Goal: Task Accomplishment & Management: Use online tool/utility

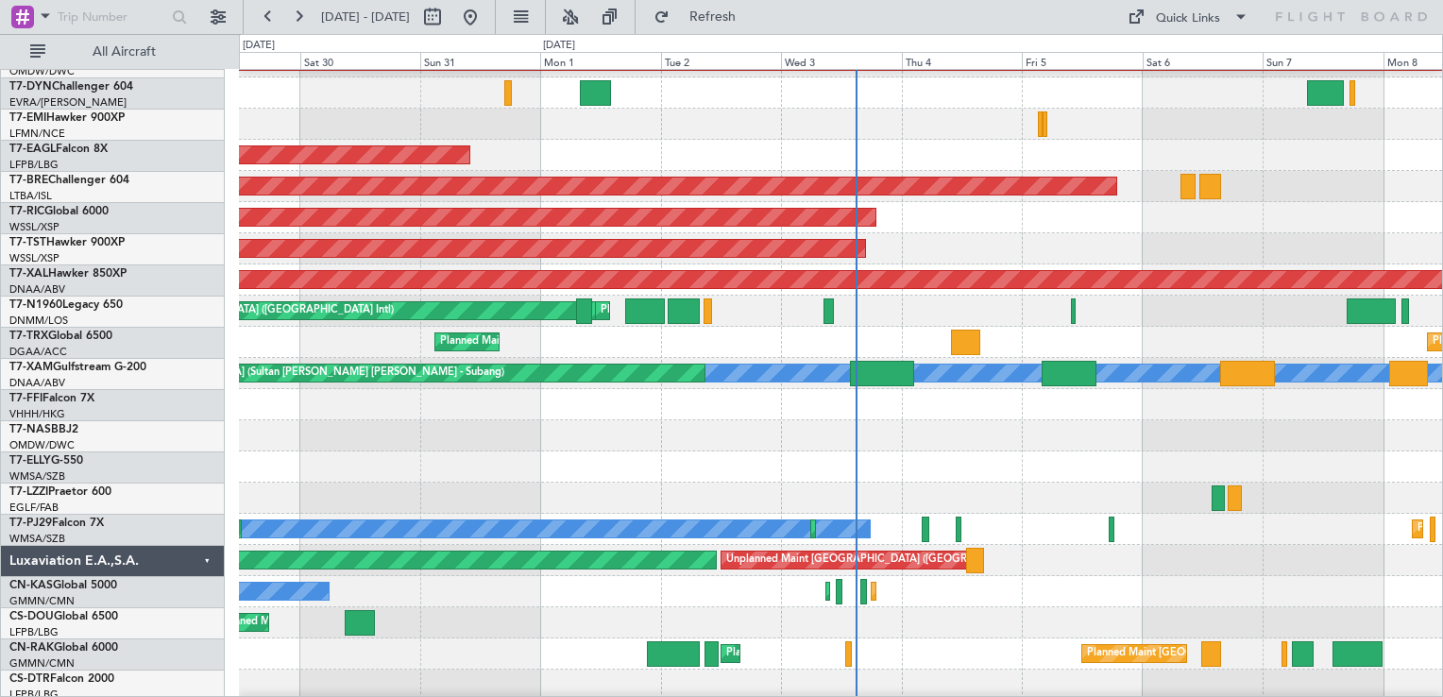
scroll to position [2455, 0]
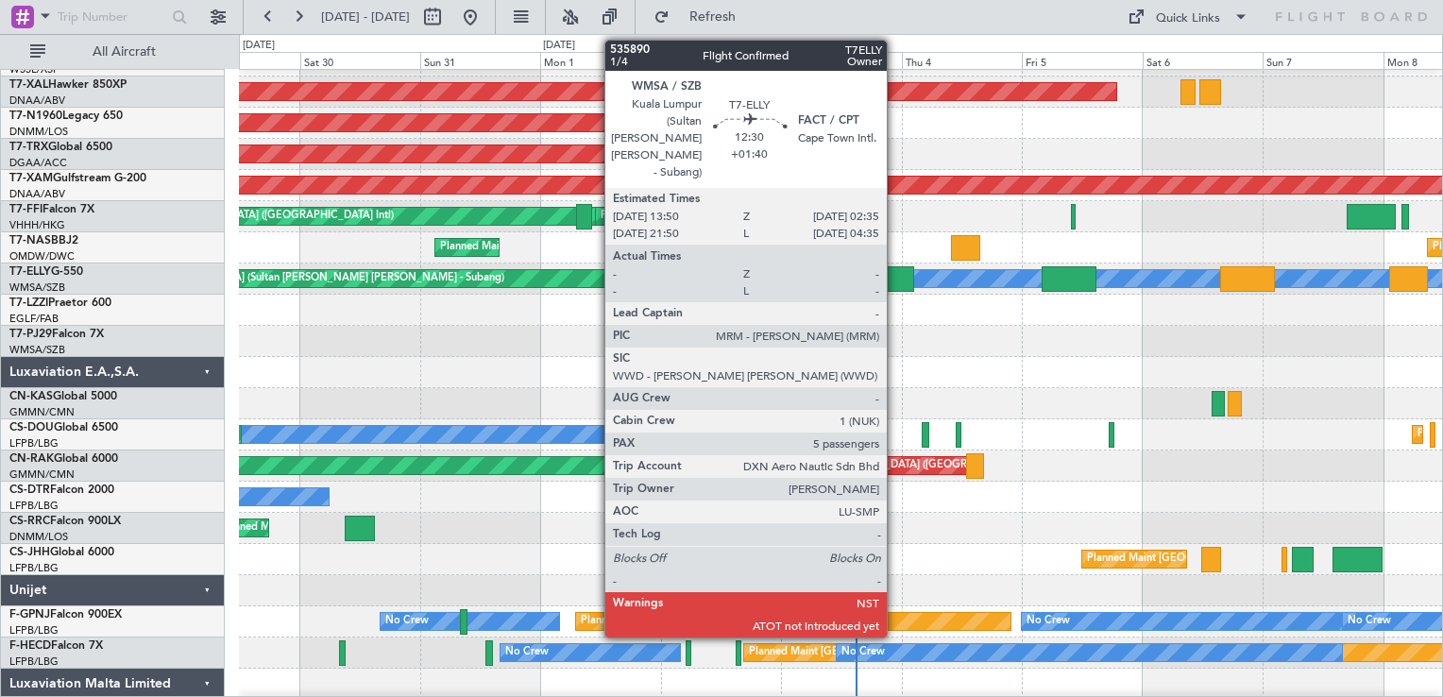
click at [895, 280] on div at bounding box center [882, 278] width 64 height 25
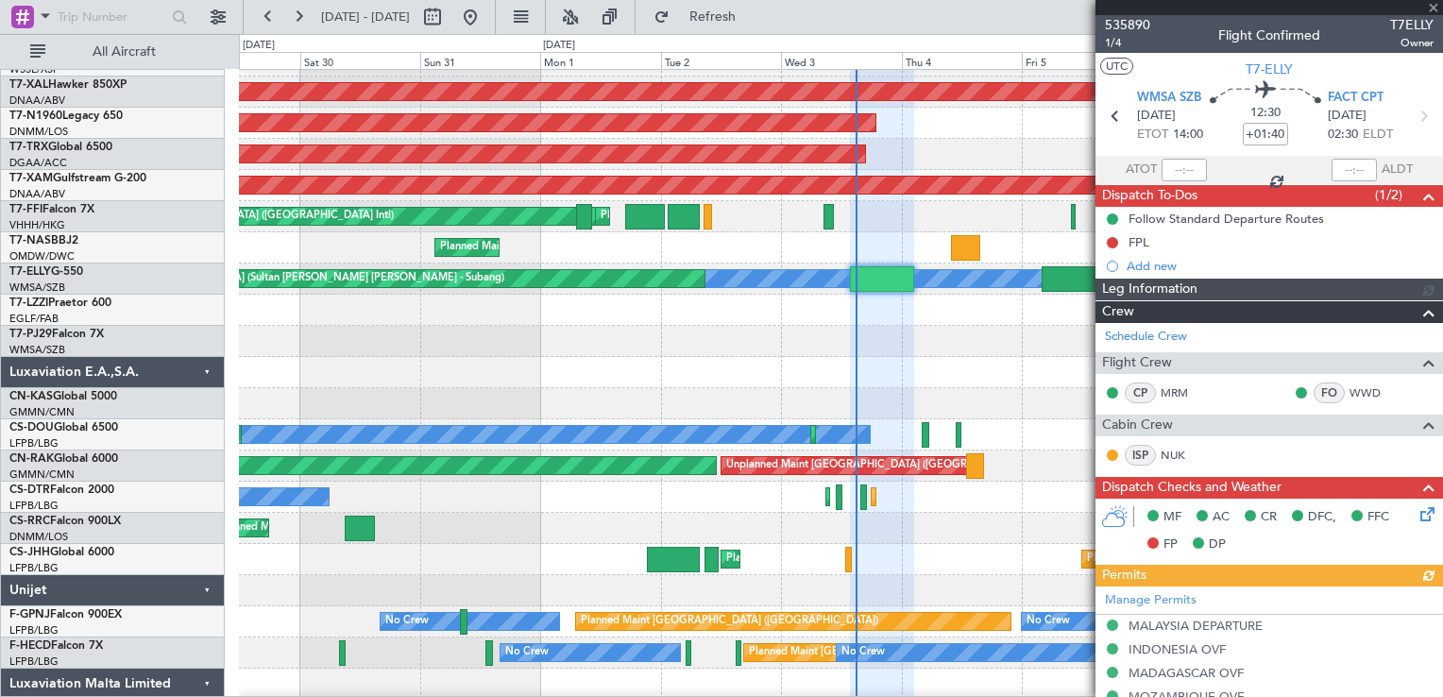
type input "[PERSON_NAME] (BTA)"
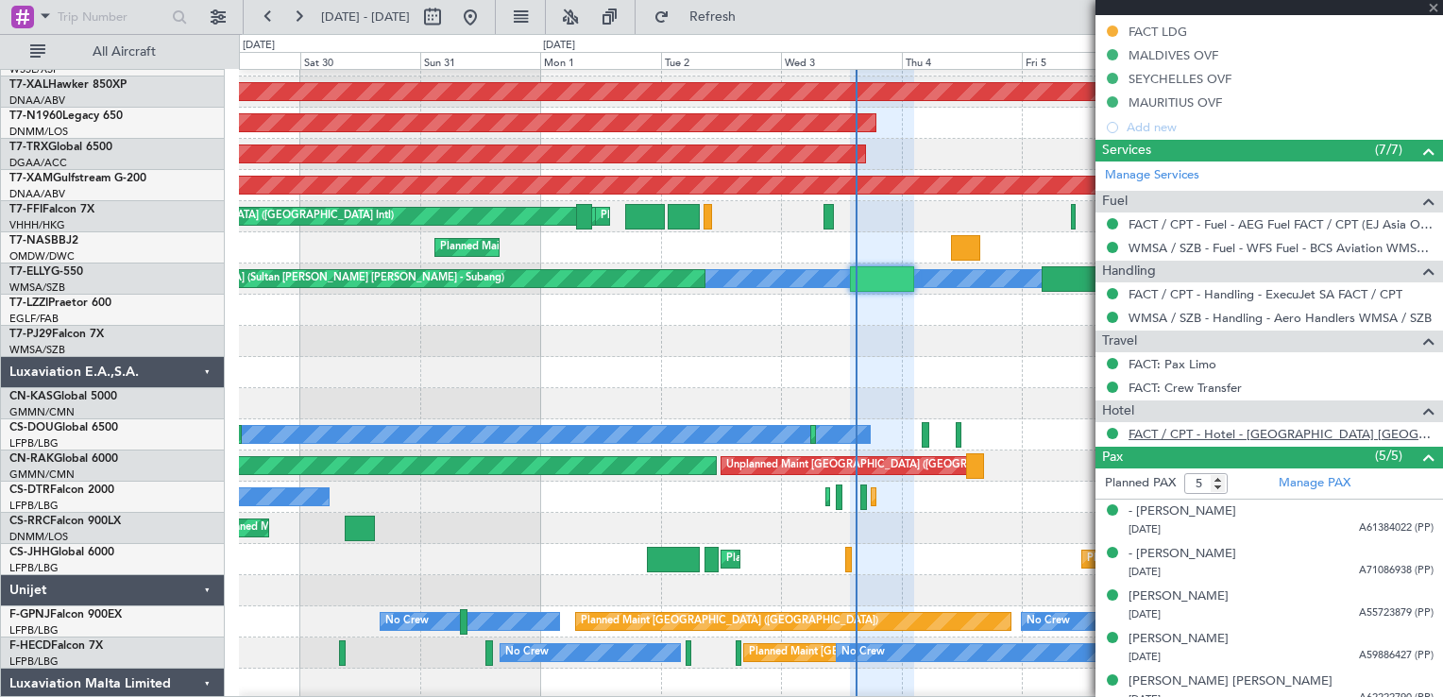
scroll to position [699, 0]
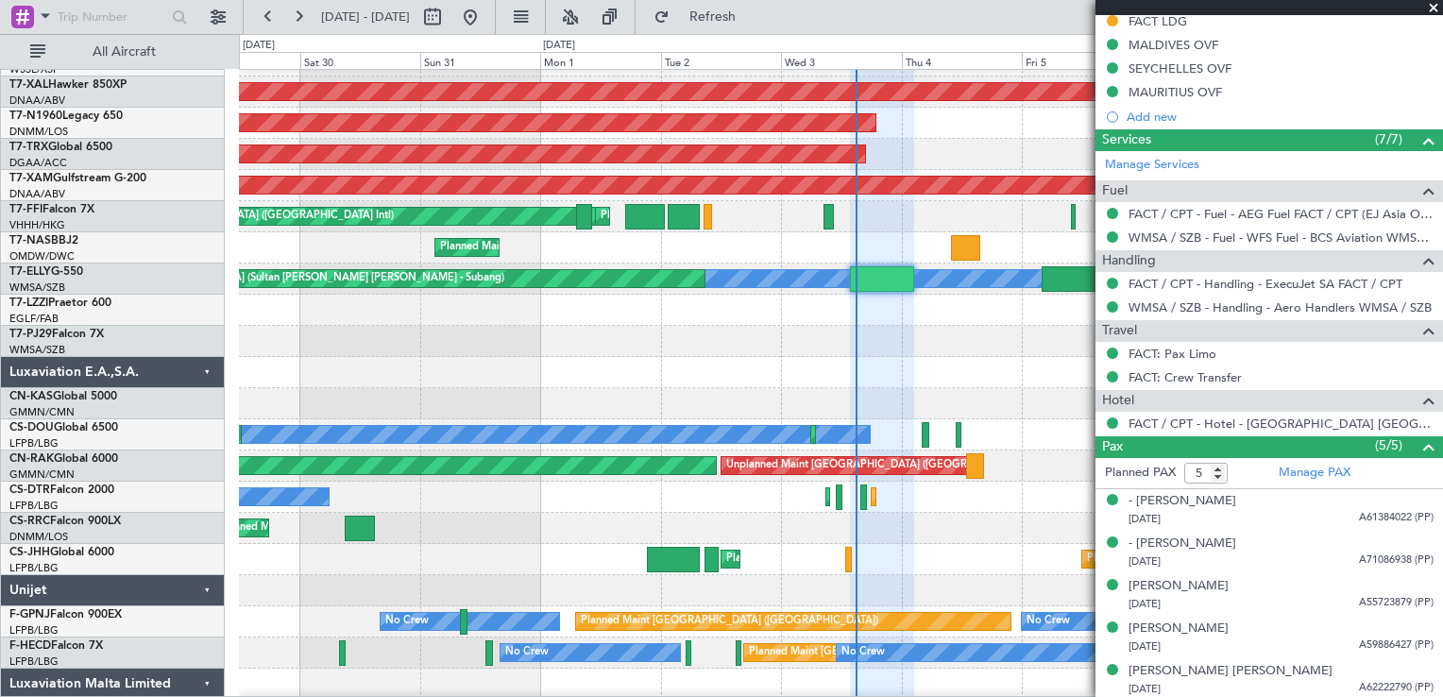
click at [1434, 10] on span at bounding box center [1433, 8] width 19 height 17
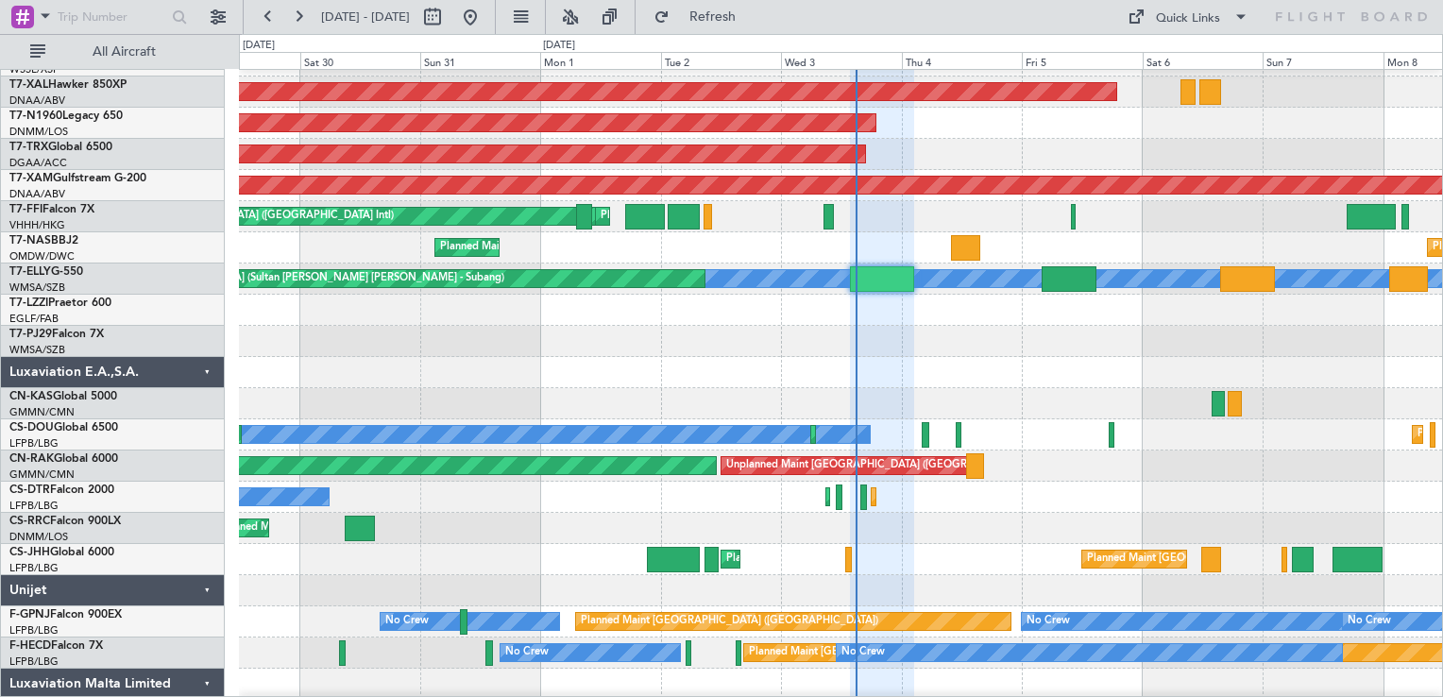
type input "0"
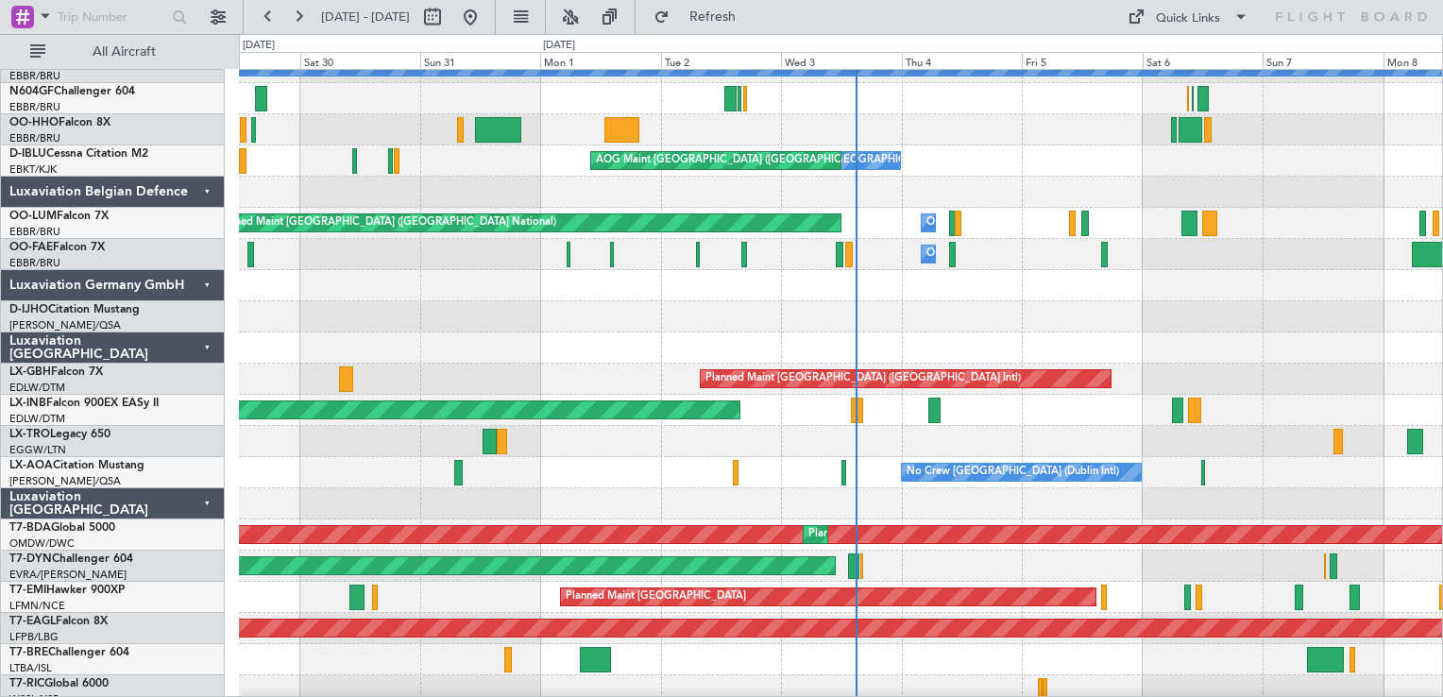
scroll to position [1888, 0]
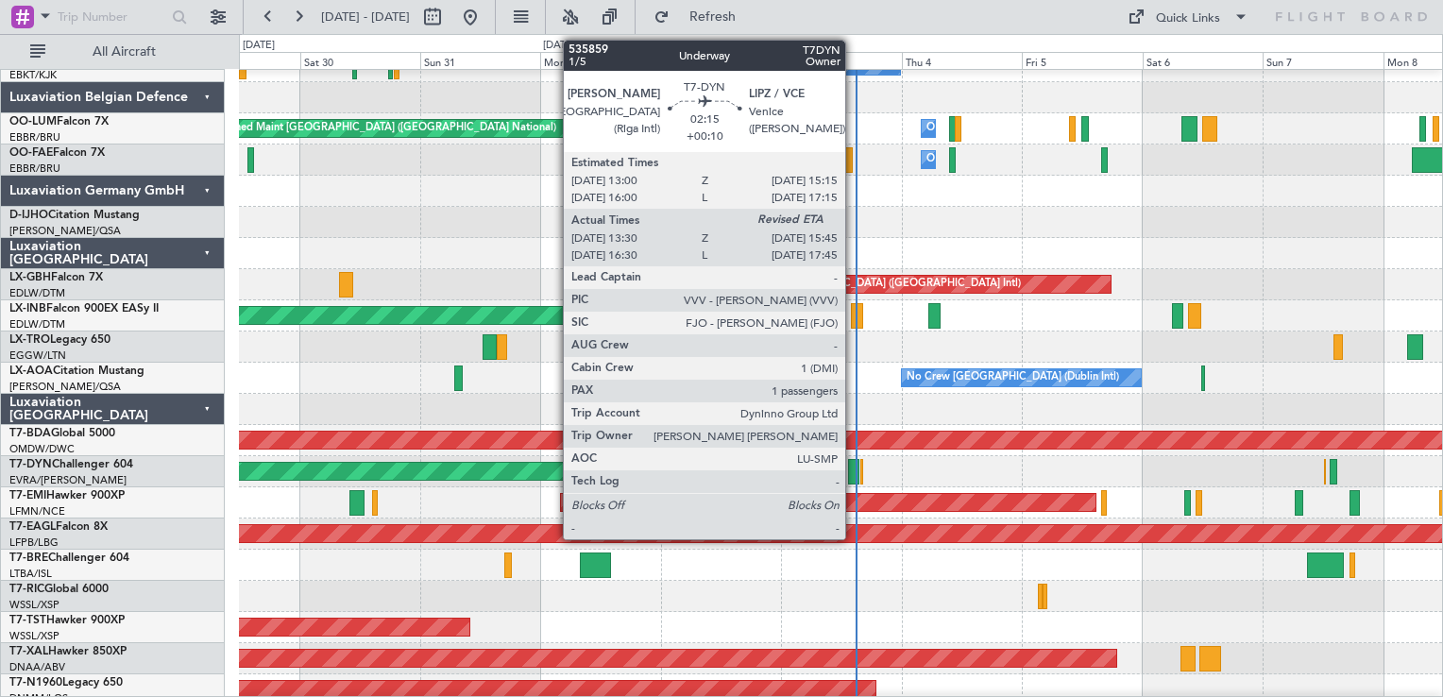
click at [854, 470] on div at bounding box center [853, 471] width 11 height 25
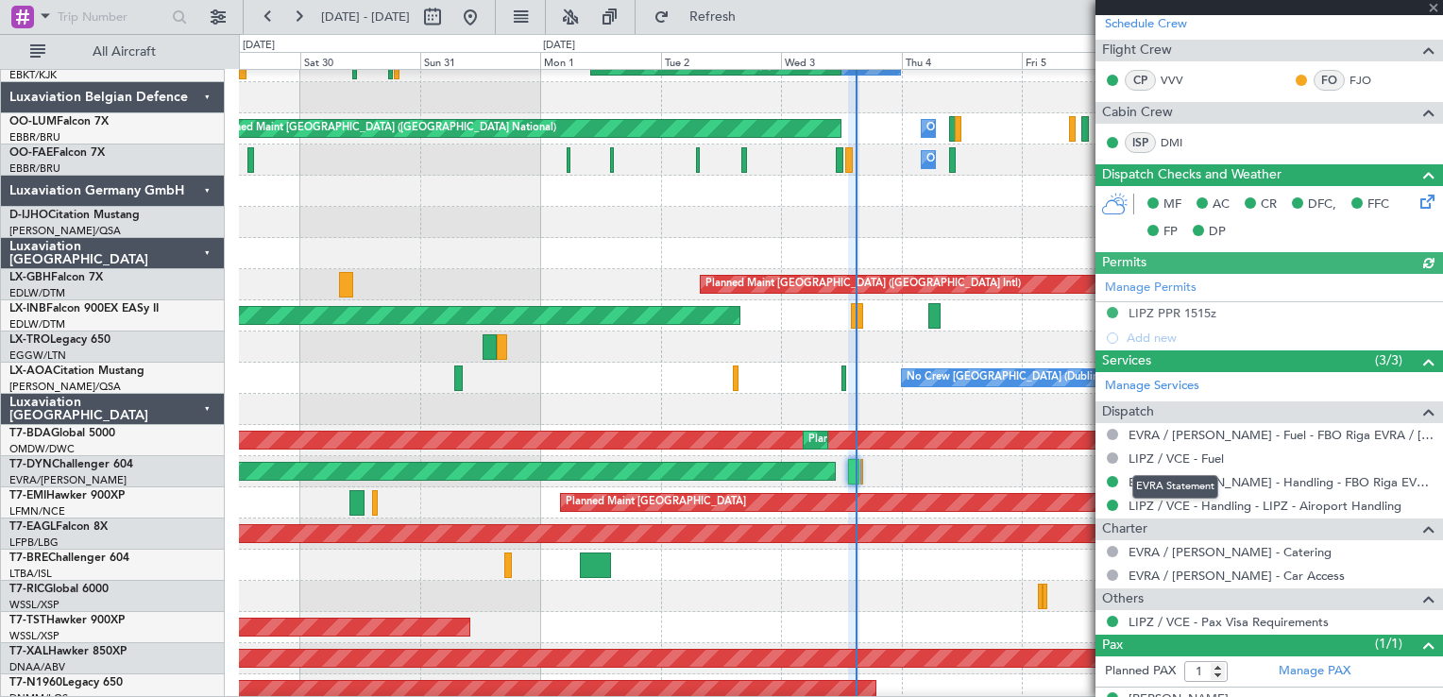
scroll to position [553, 0]
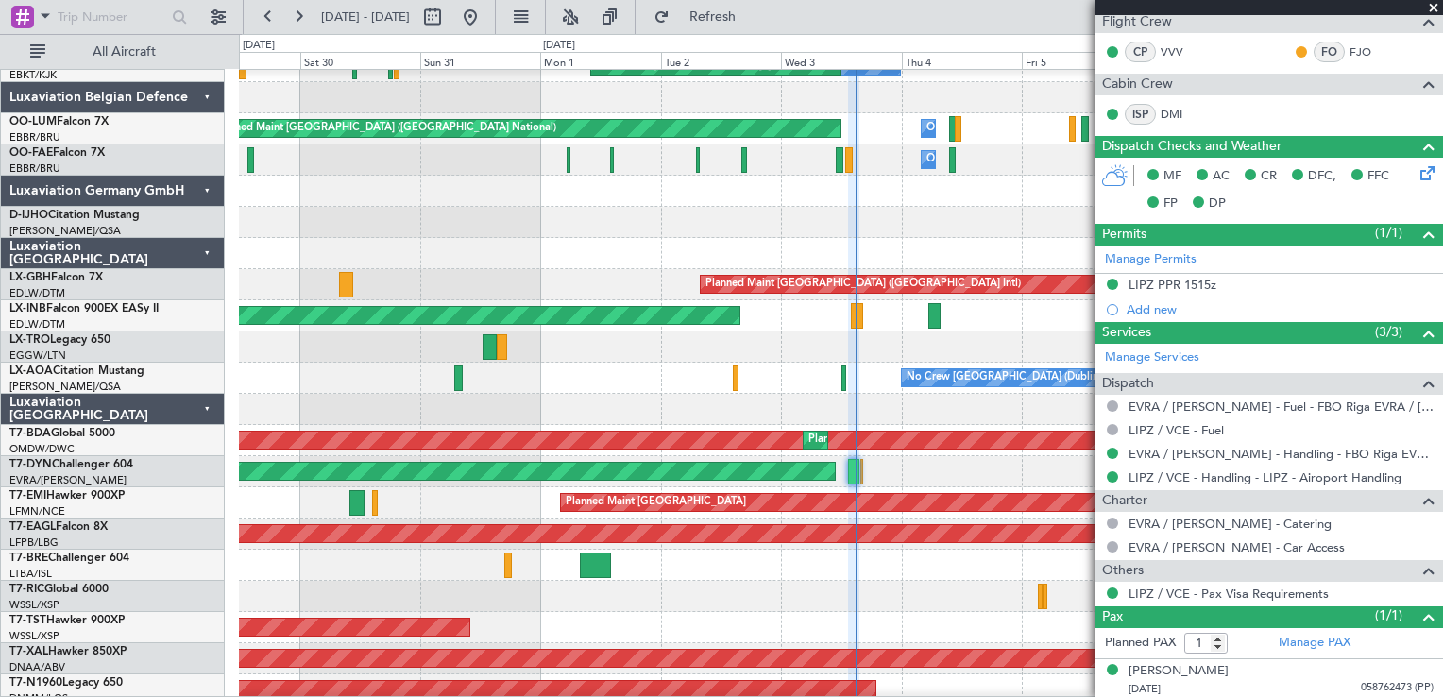
click at [1430, 8] on span at bounding box center [1433, 8] width 19 height 17
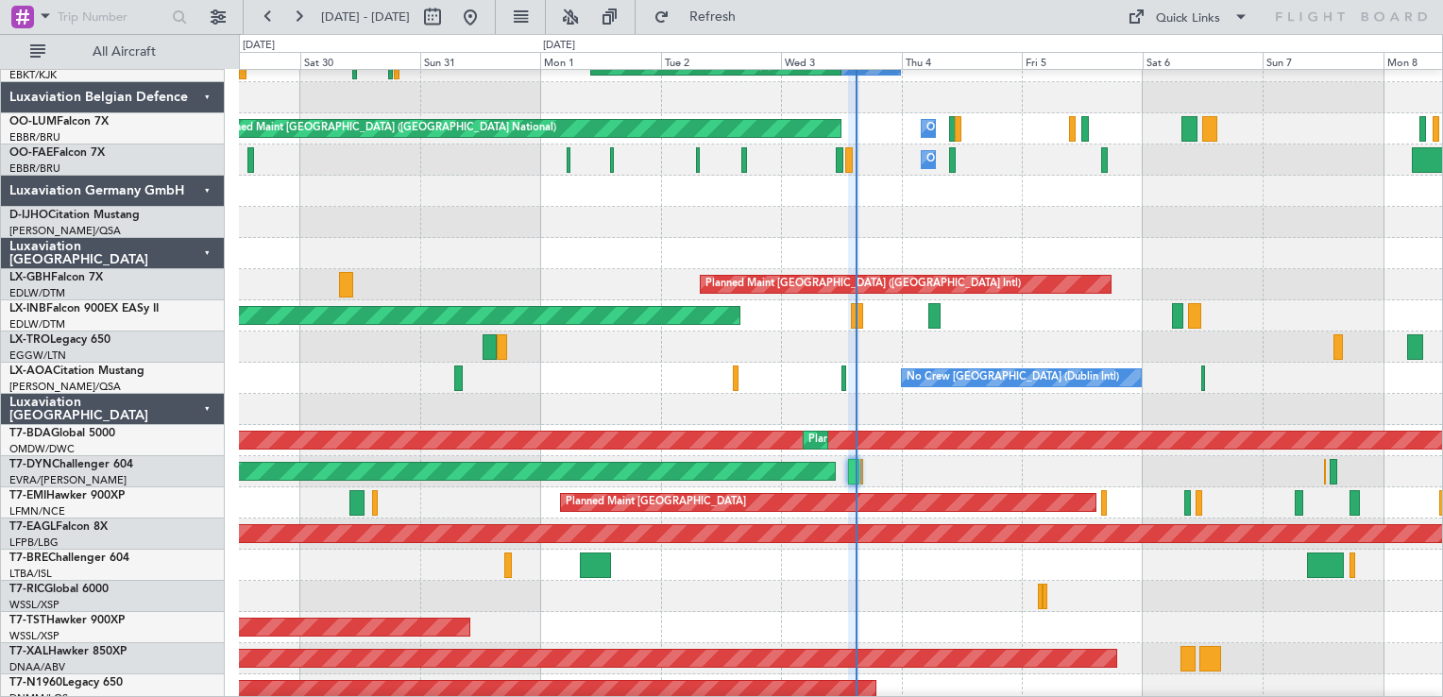
type input "0"
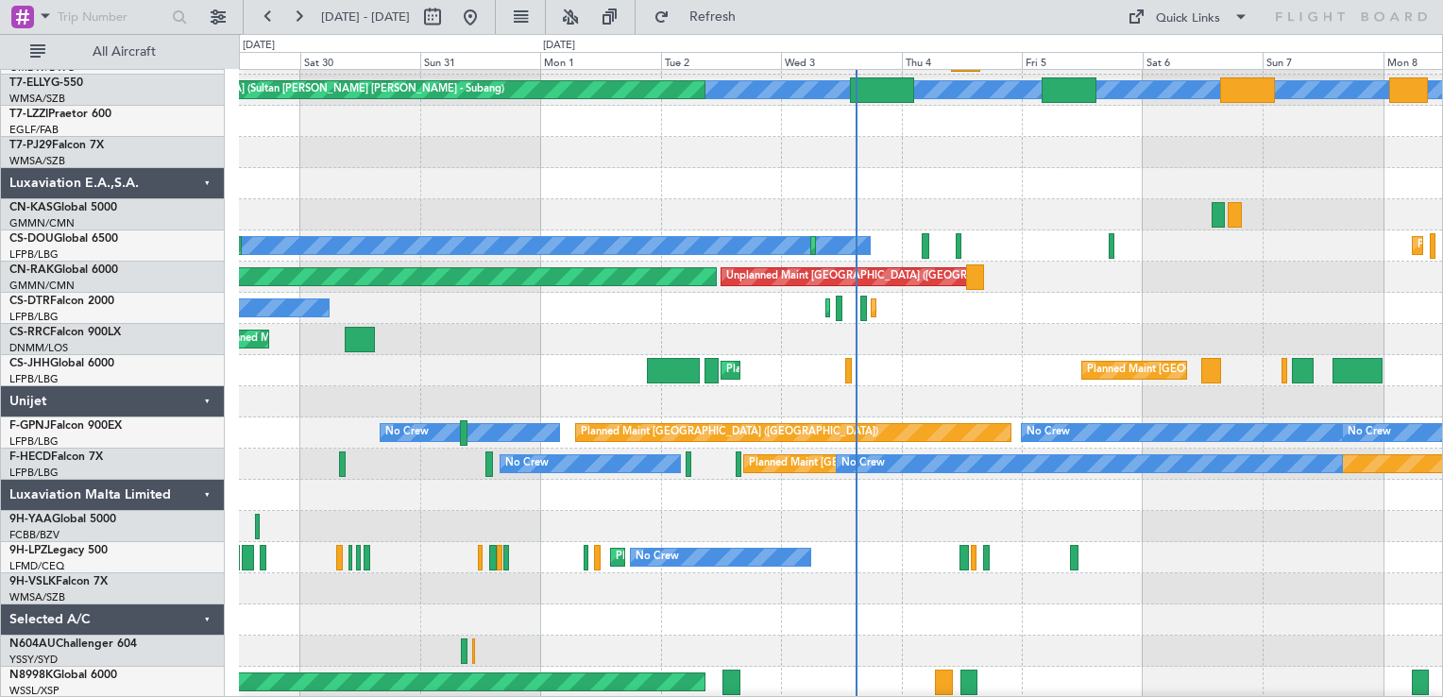
scroll to position [2674, 0]
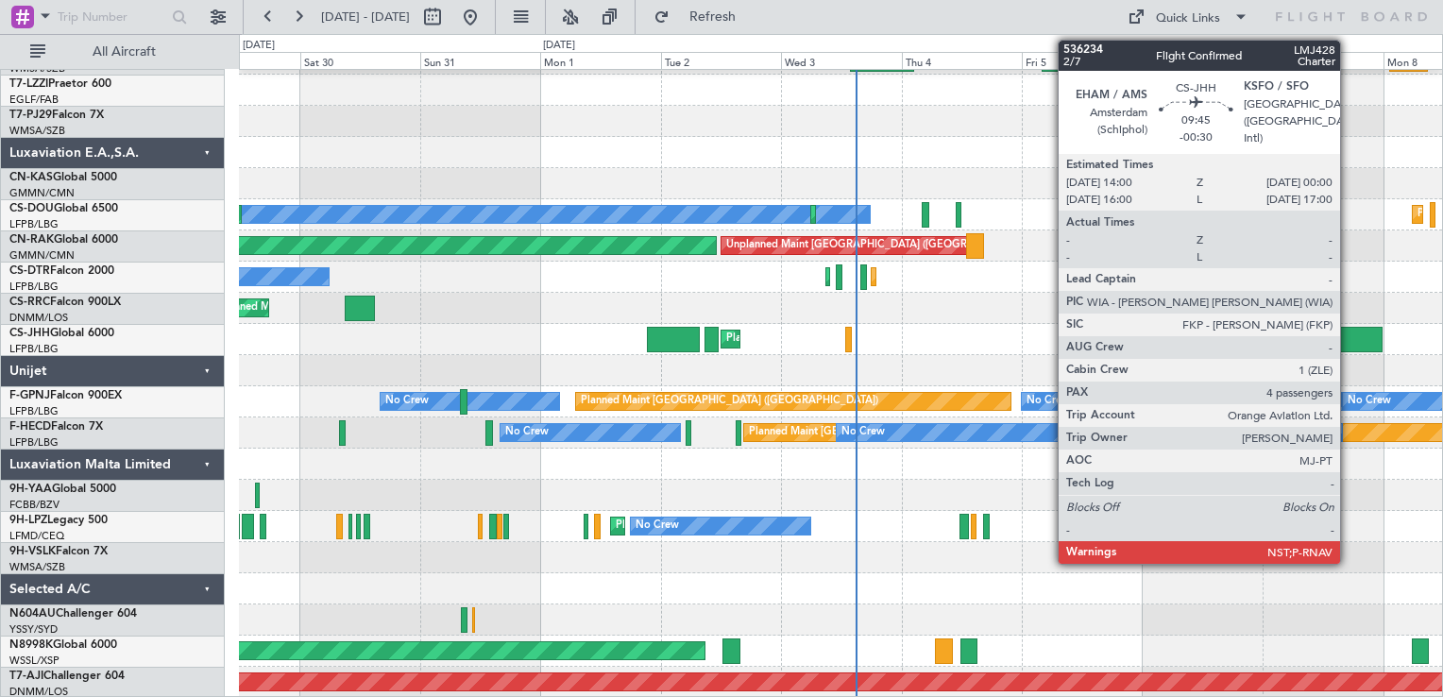
click at [1348, 338] on div at bounding box center [1357, 339] width 51 height 25
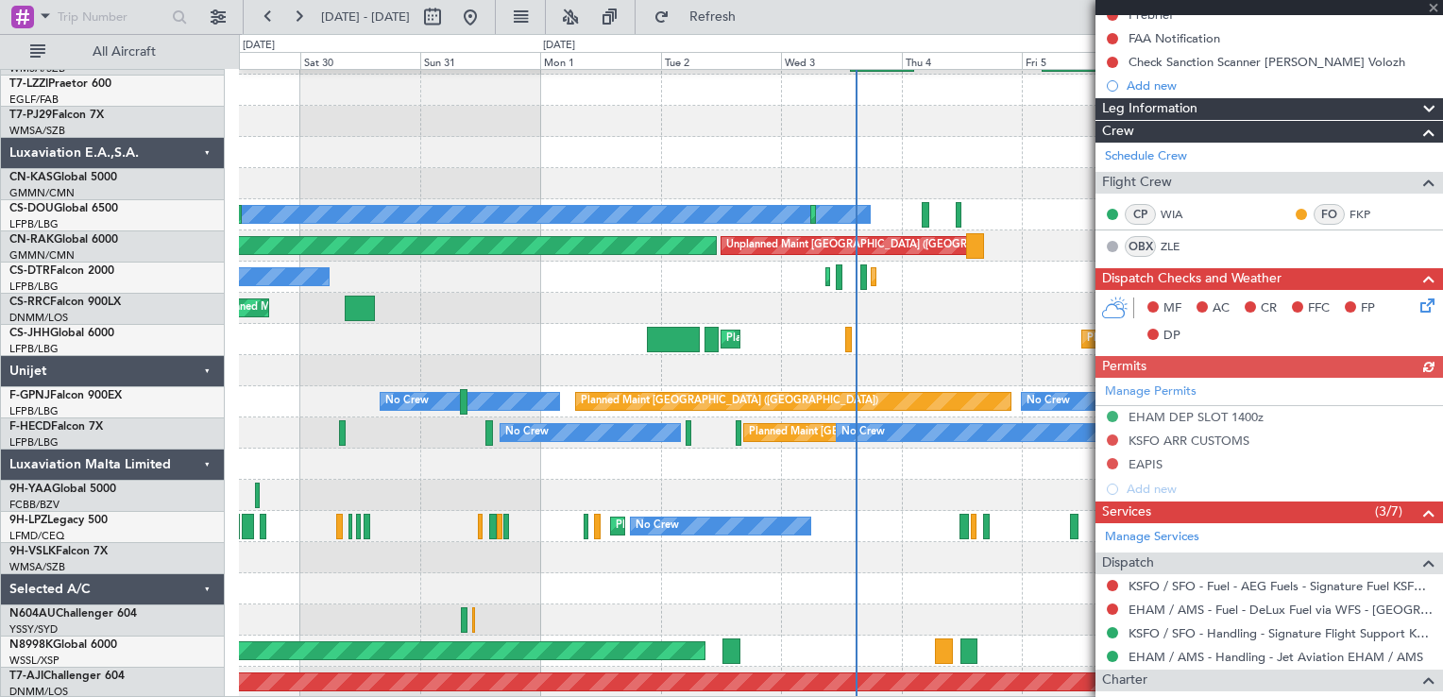
scroll to position [605, 0]
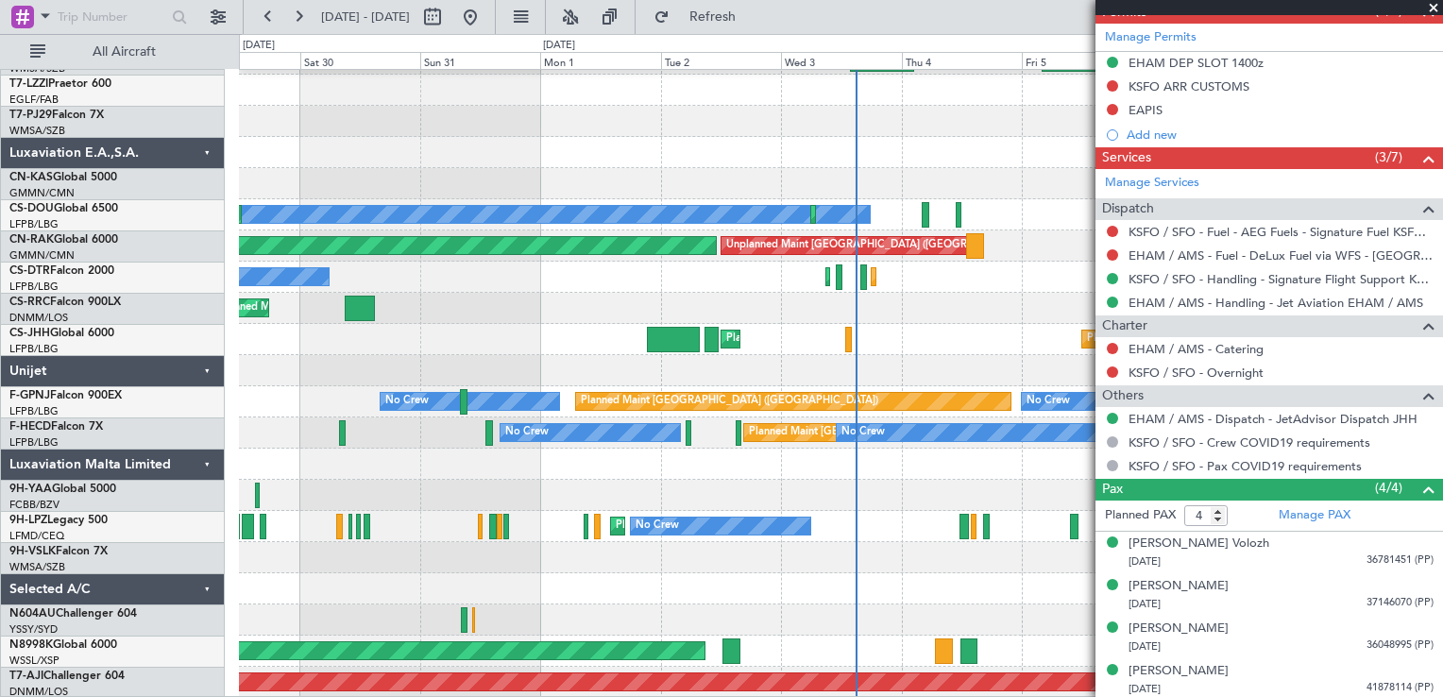
click at [1431, 9] on span at bounding box center [1433, 8] width 19 height 17
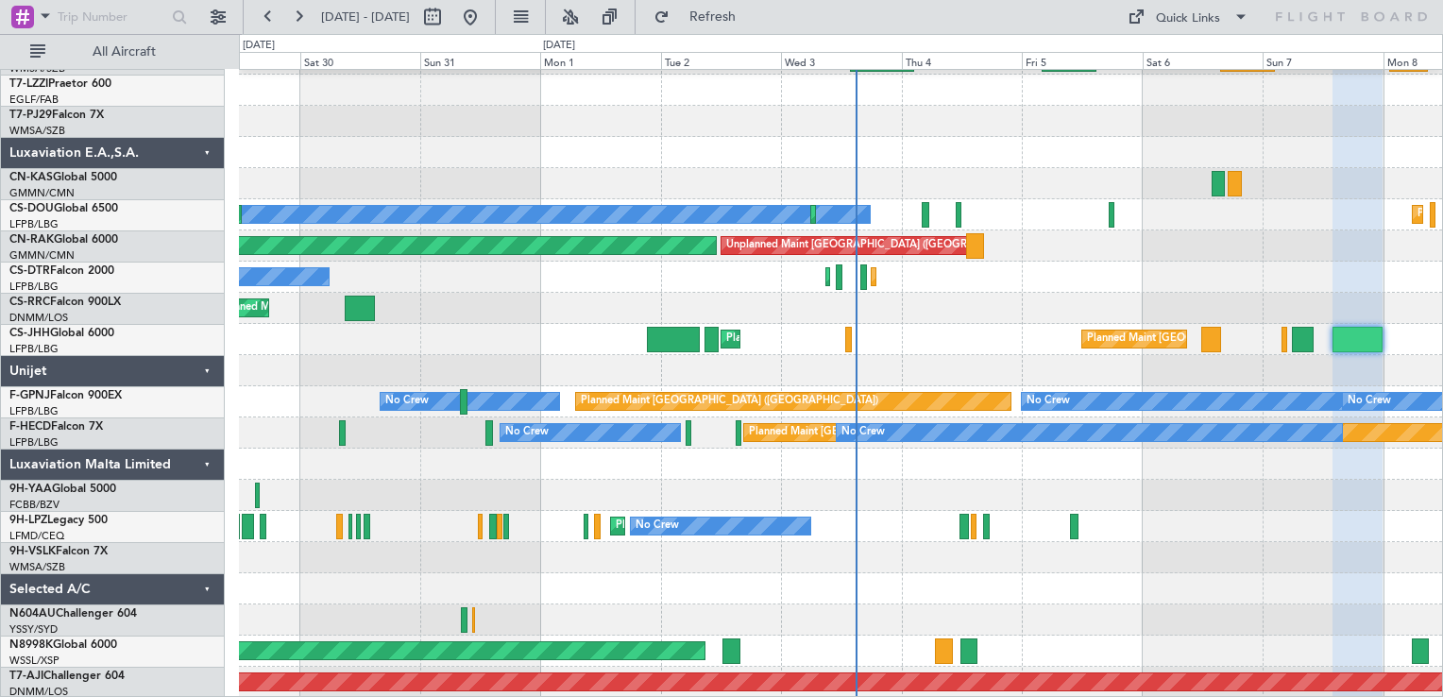
type input "0"
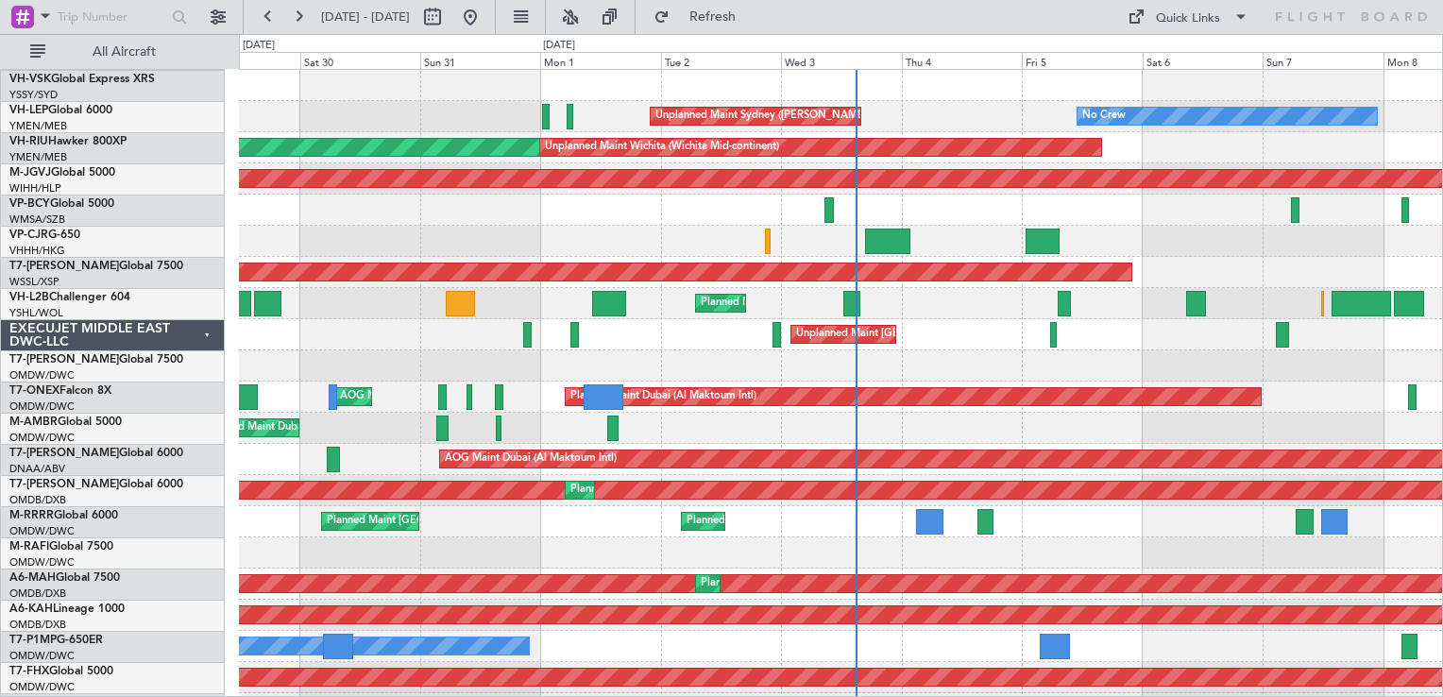
scroll to position [0, 0]
